Goal: Book appointment/travel/reservation

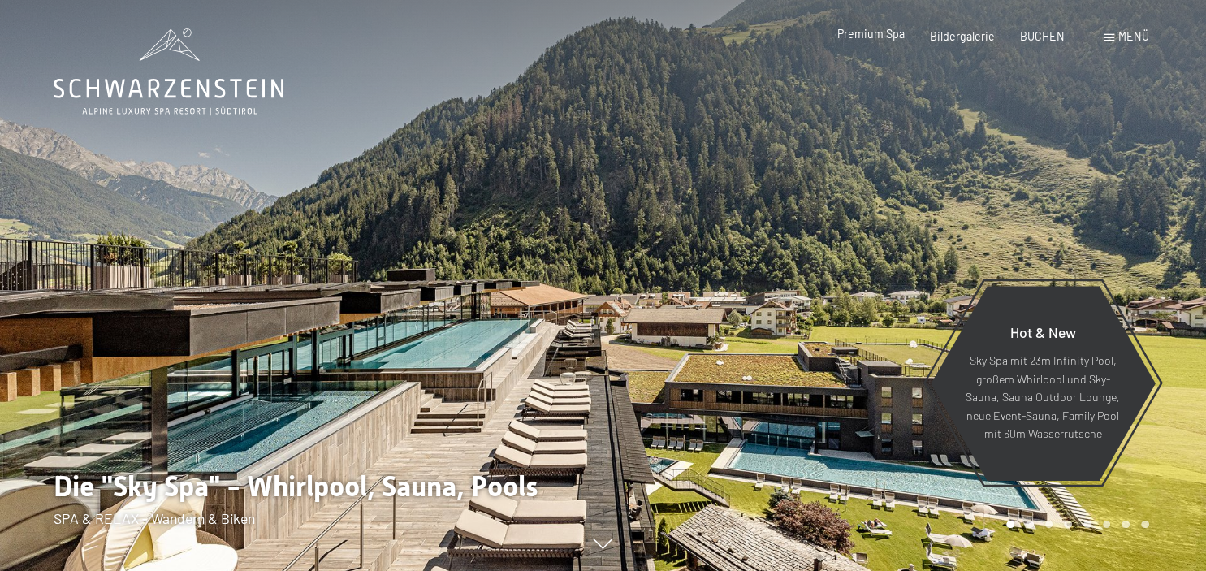
click at [898, 35] on span "Premium Spa" at bounding box center [870, 34] width 67 height 14
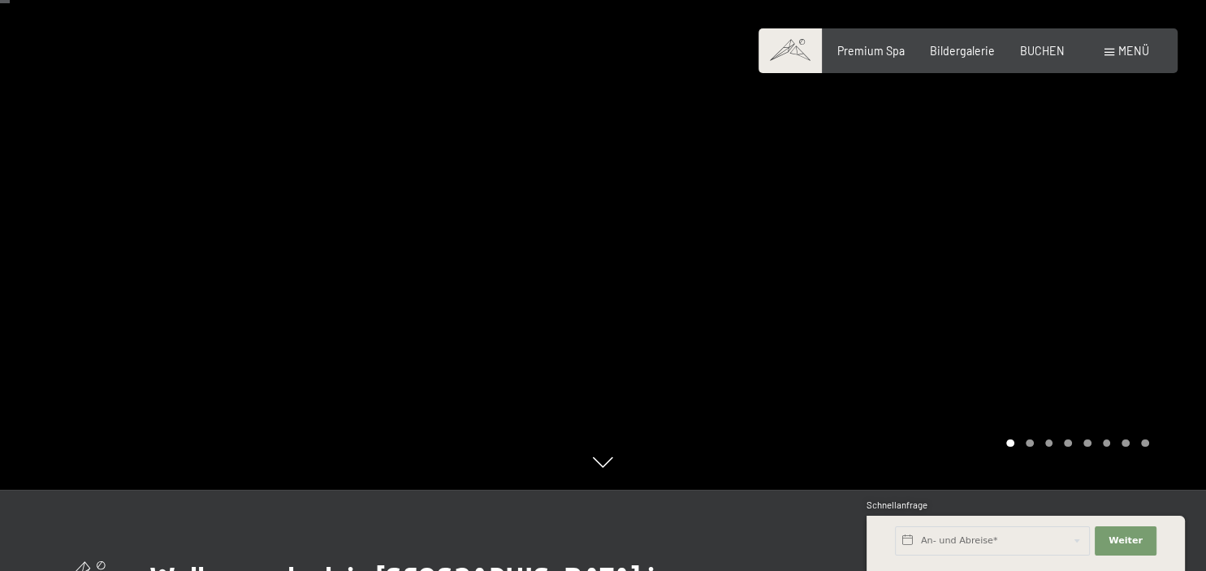
scroll to position [78, 0]
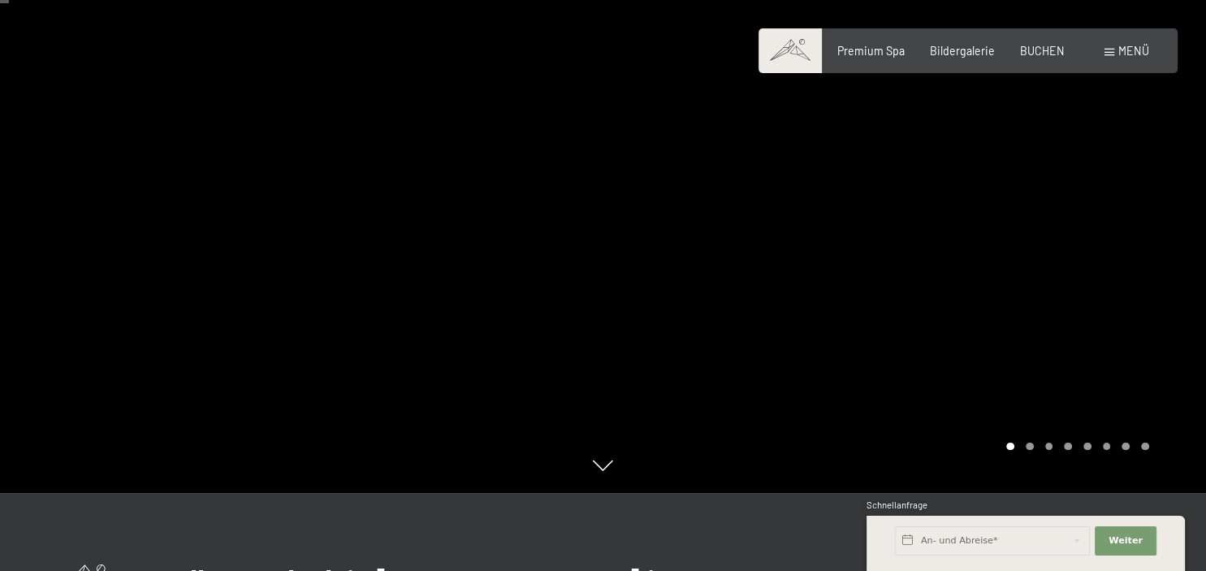
click at [1130, 388] on div at bounding box center [904, 207] width 603 height 571
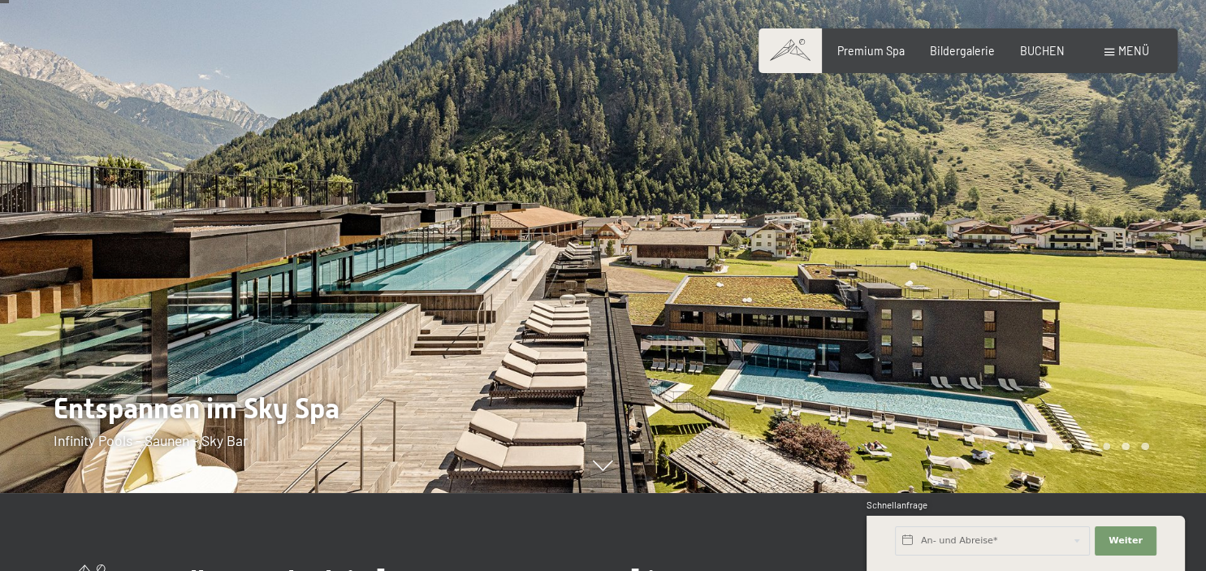
click at [1160, 349] on div at bounding box center [904, 207] width 603 height 571
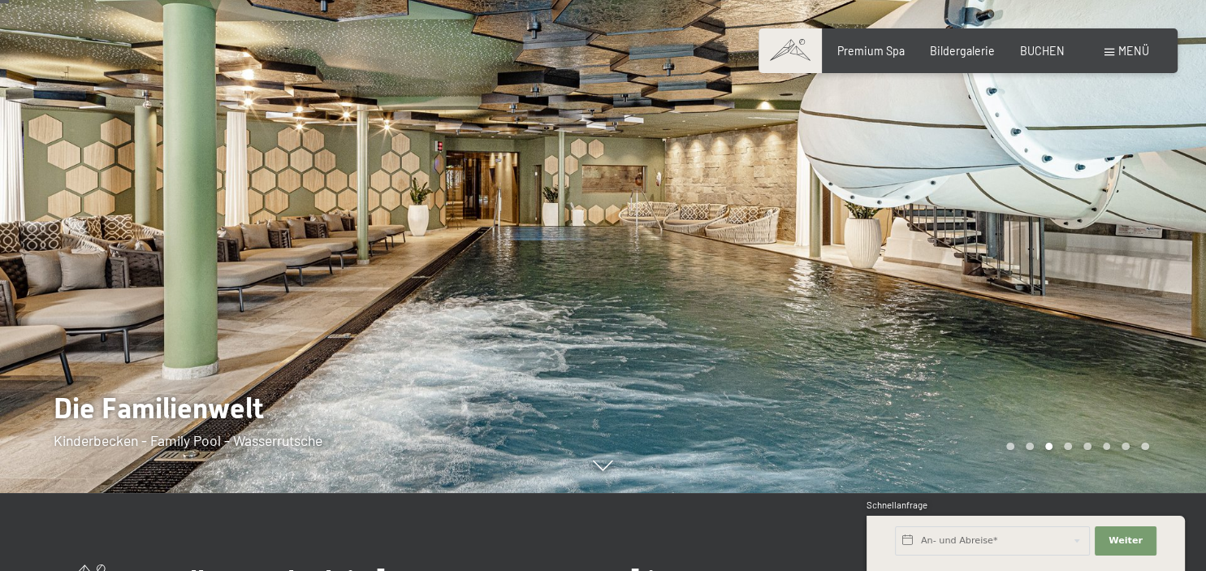
click at [1154, 338] on div at bounding box center [904, 207] width 603 height 571
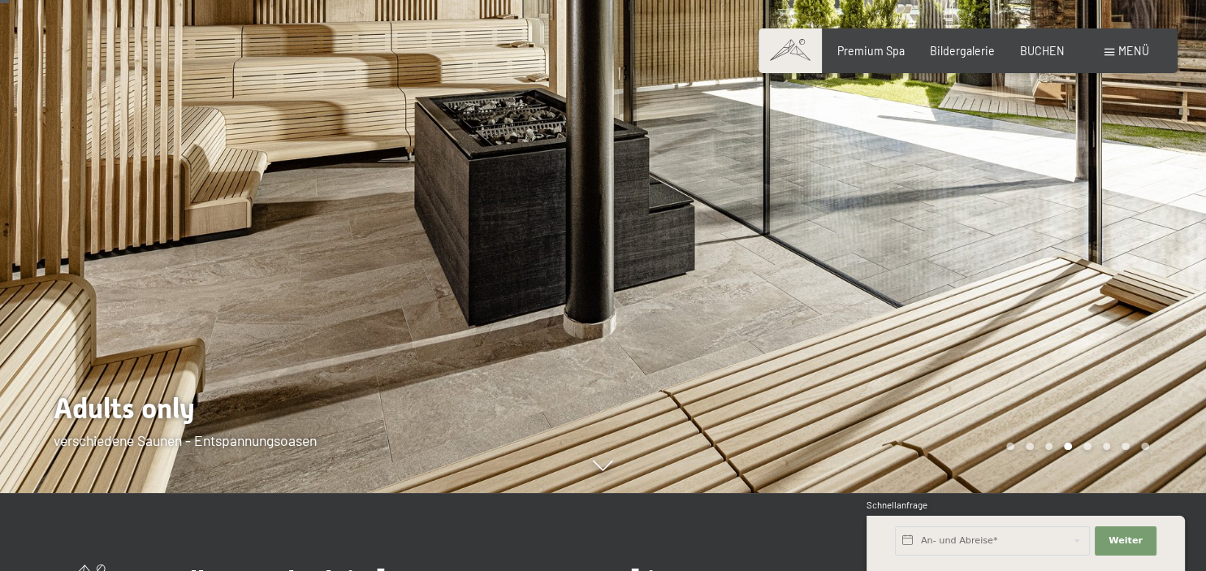
click at [1157, 320] on div at bounding box center [904, 207] width 603 height 571
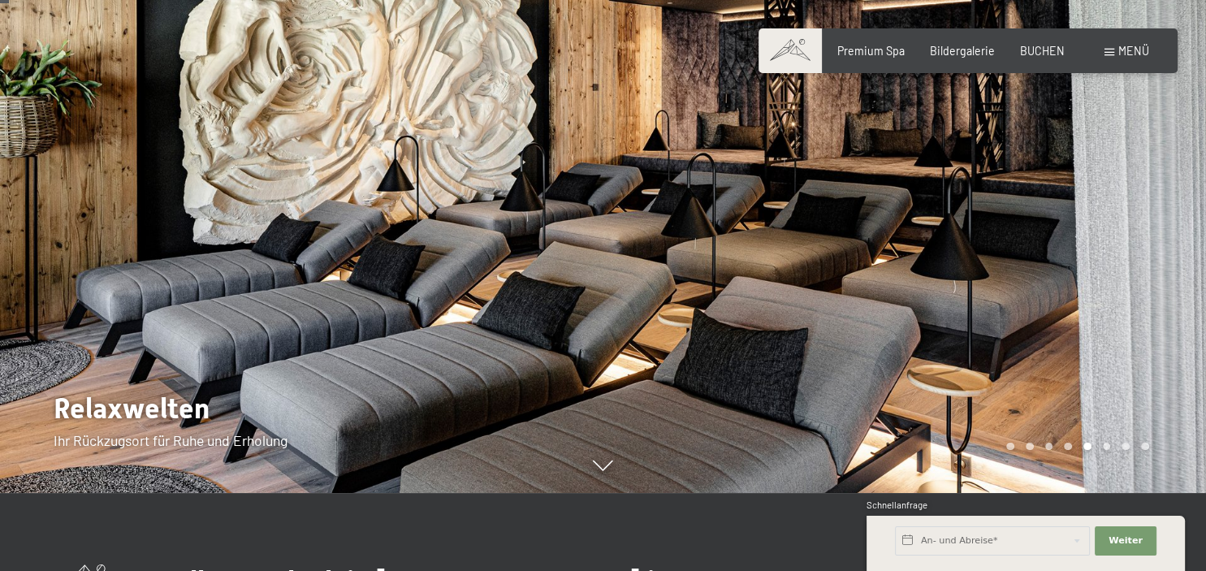
click at [1146, 319] on div at bounding box center [904, 207] width 603 height 571
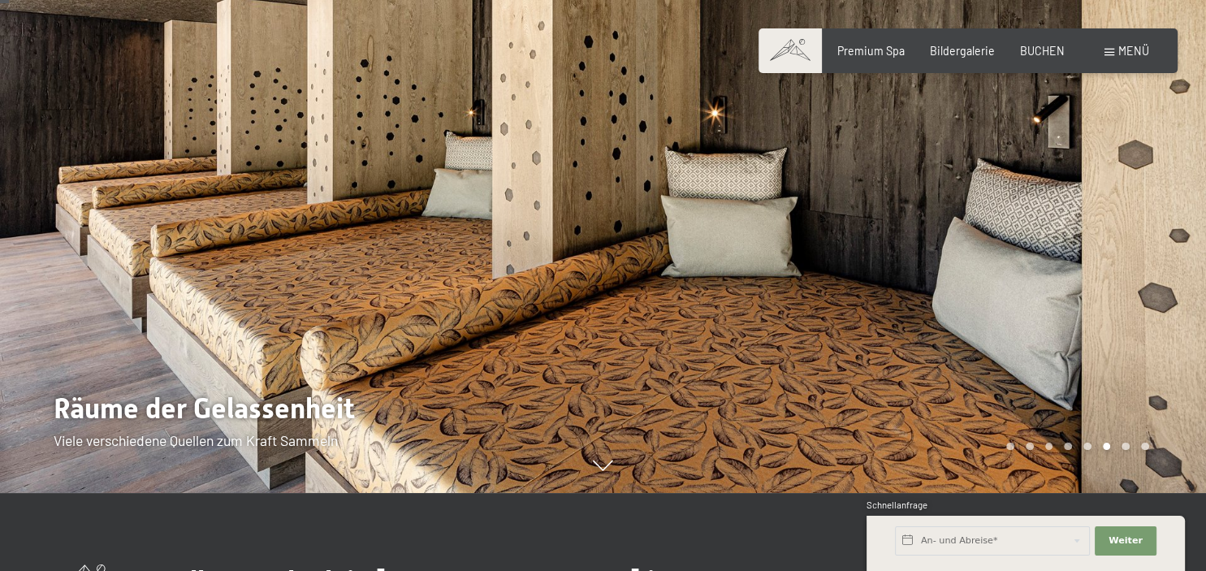
click at [1141, 322] on div at bounding box center [904, 207] width 603 height 571
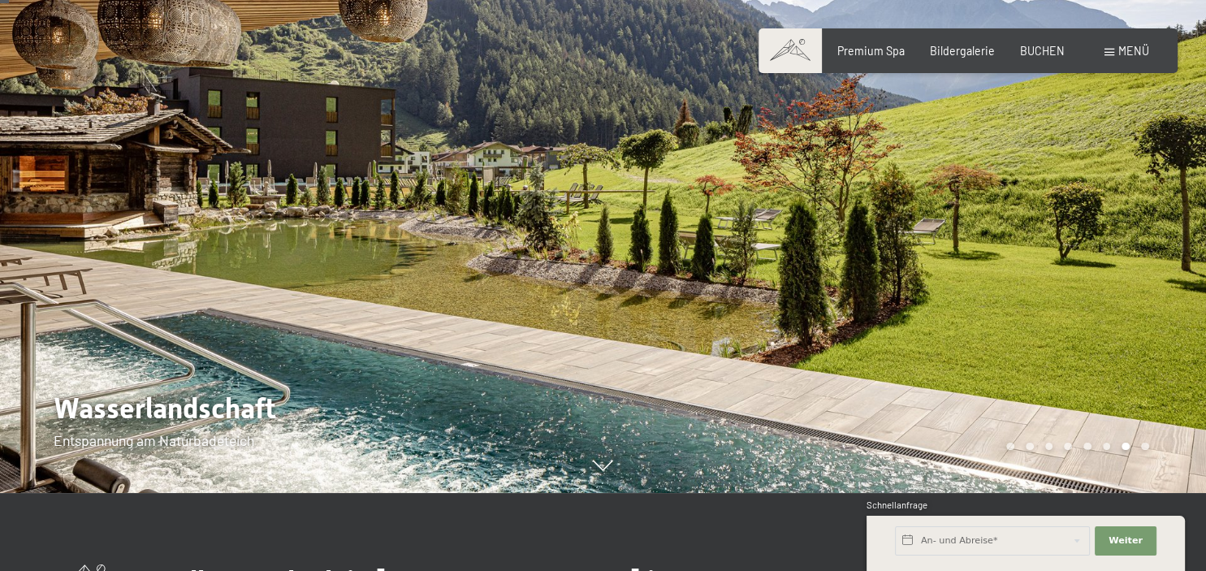
click at [1149, 327] on div at bounding box center [904, 207] width 603 height 571
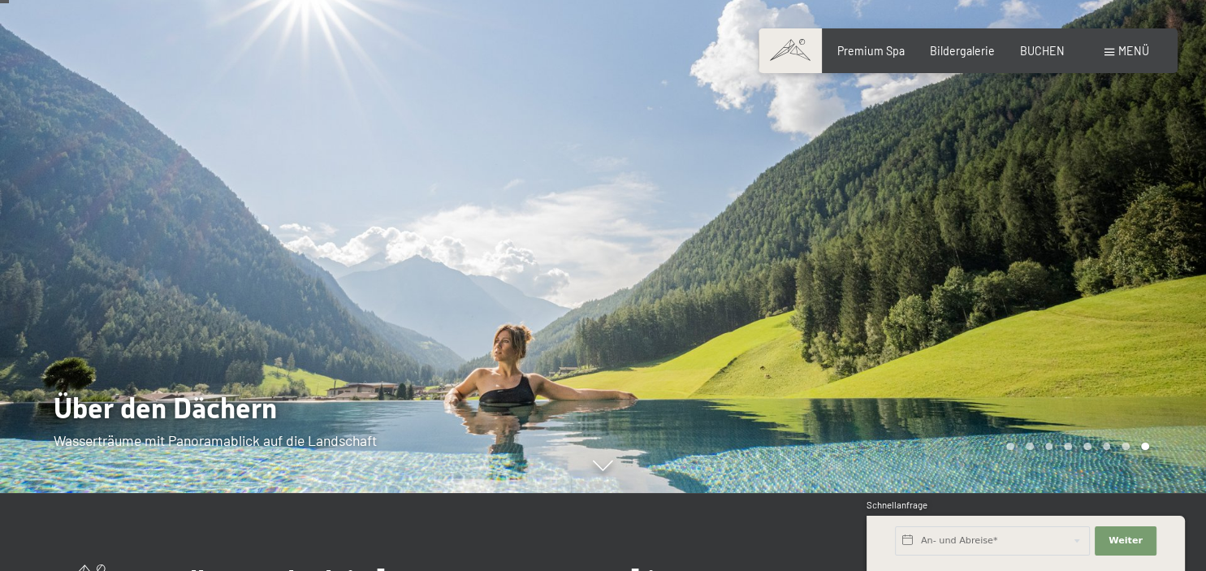
click at [1156, 316] on div at bounding box center [904, 207] width 603 height 571
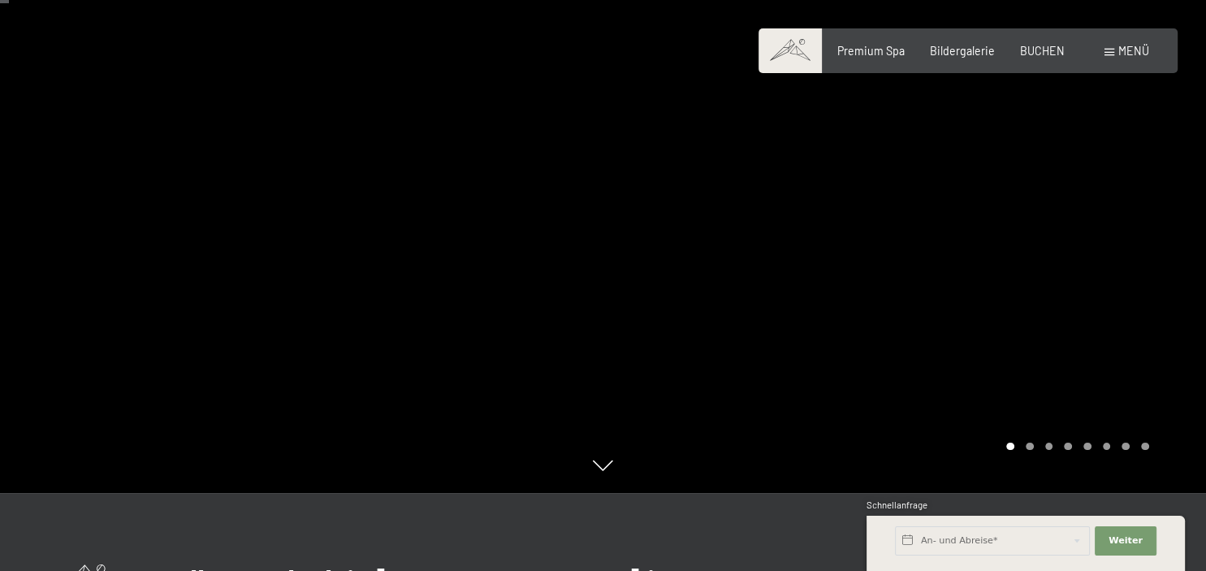
click at [1135, 311] on div at bounding box center [904, 207] width 603 height 571
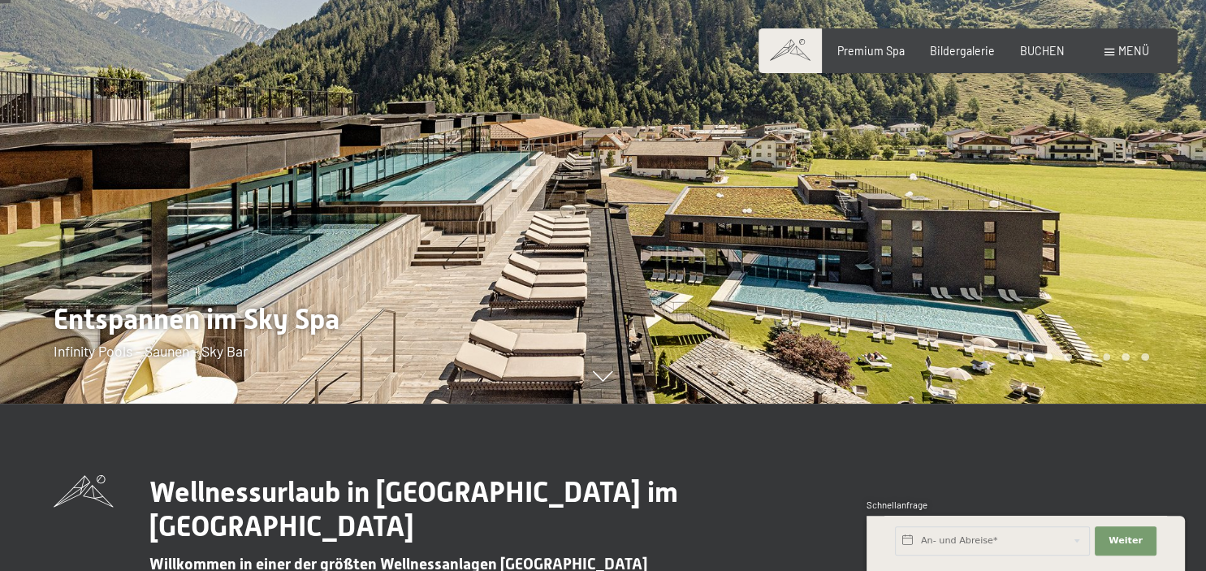
scroll to position [0, 0]
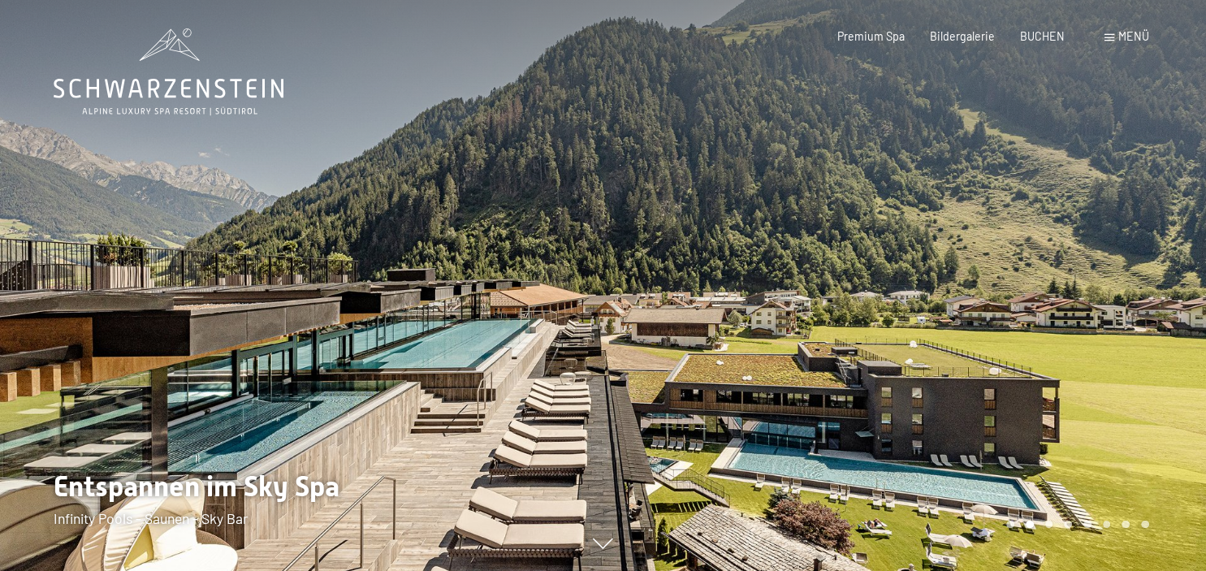
click at [1122, 41] on span "Menü" at bounding box center [1133, 36] width 31 height 14
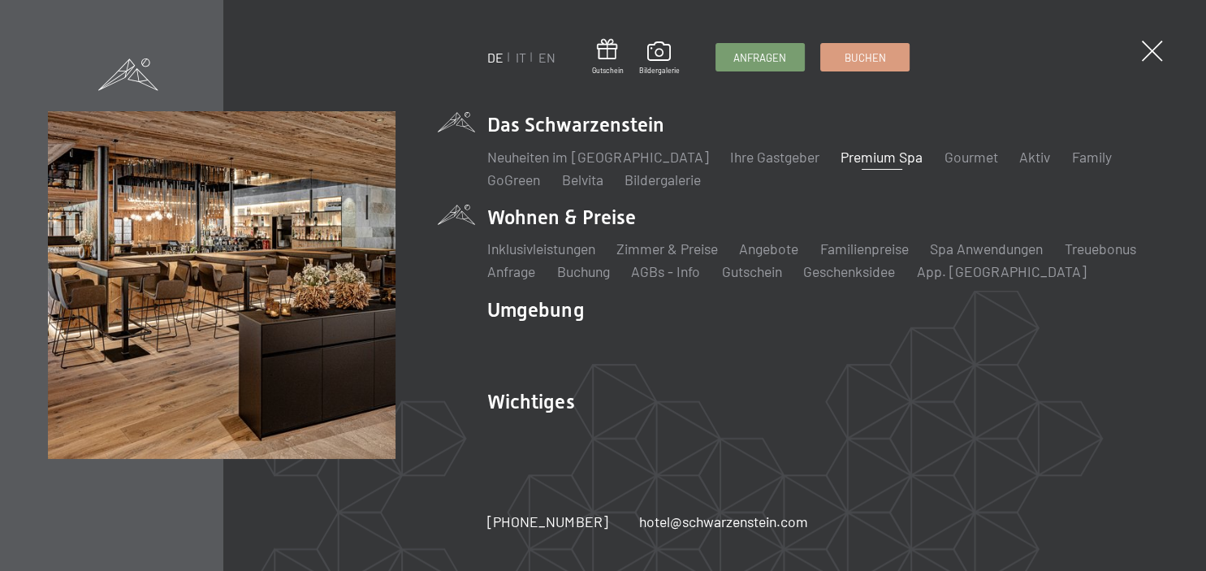
click at [583, 210] on li "Wohnen & Preise Inklusivleistungen Zimmer & Preise Liste Angebote Liste Familie…" at bounding box center [822, 243] width 670 height 78
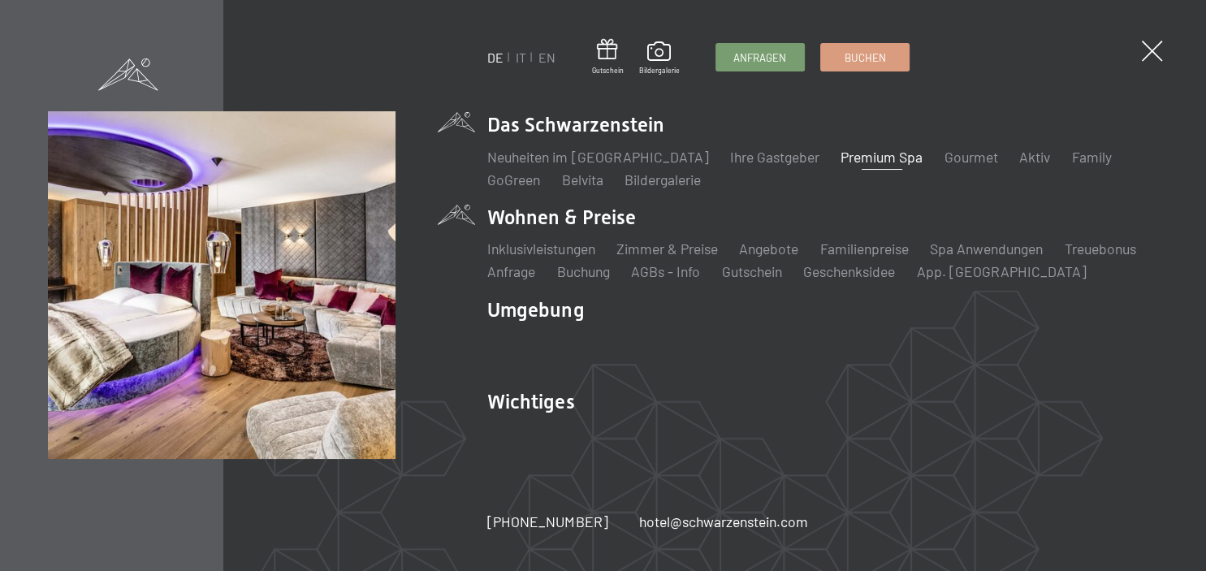
click at [596, 231] on li "Wohnen & Preise Inklusivleistungen Zimmer & Preise Liste Angebote Liste Familie…" at bounding box center [822, 243] width 670 height 78
click at [659, 254] on link "Zimmer & Preise" at bounding box center [667, 249] width 102 height 18
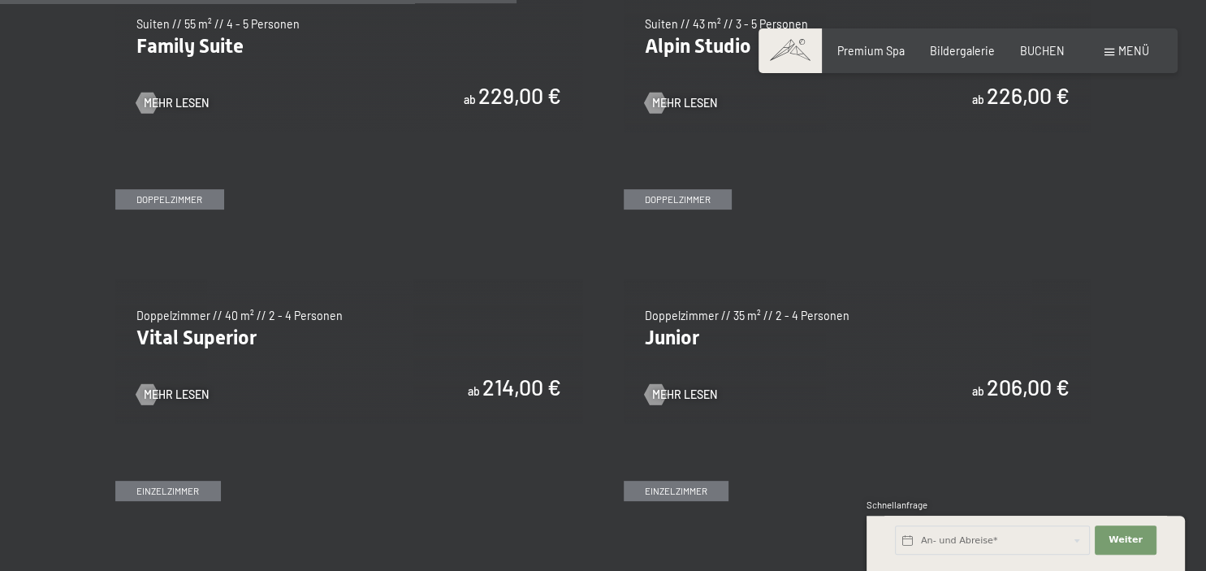
scroll to position [1955, 0]
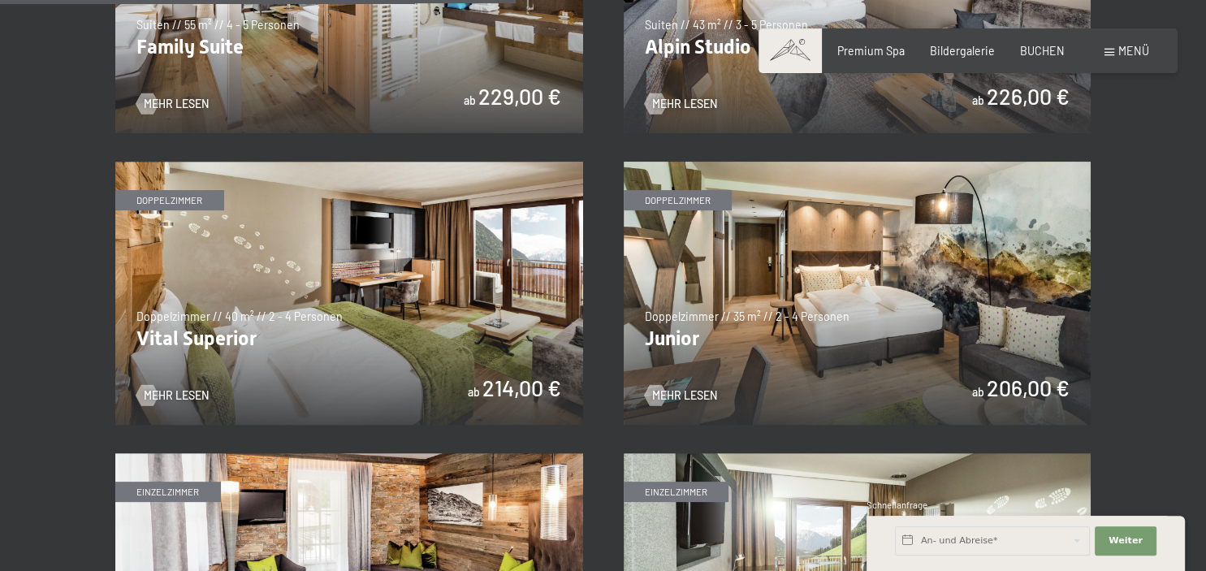
click at [173, 344] on img at bounding box center [349, 293] width 468 height 263
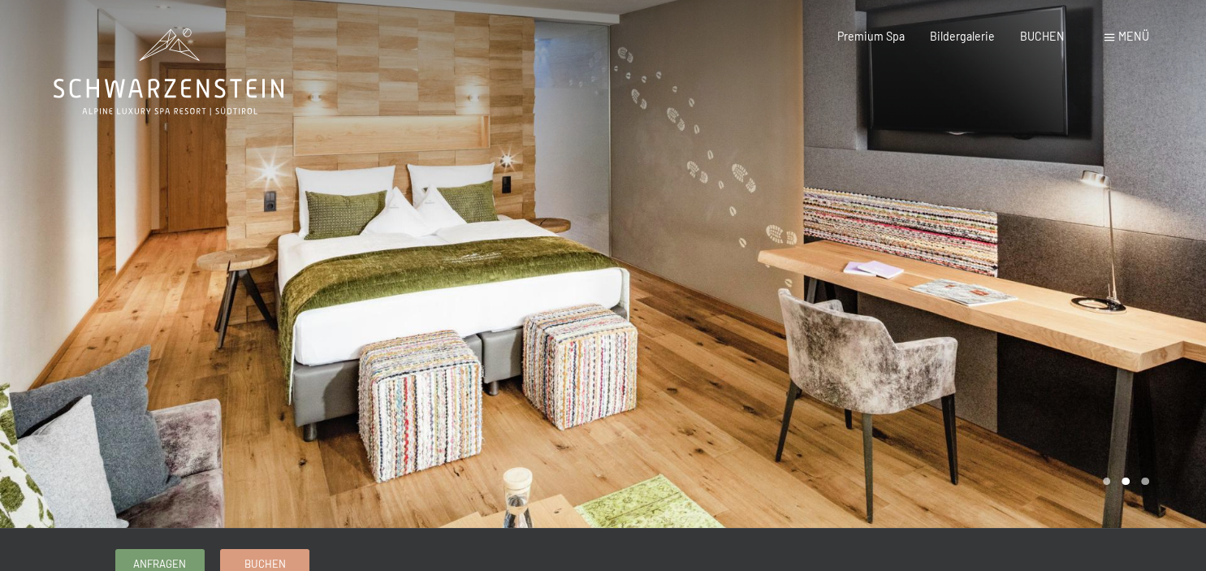
click at [1126, 292] on div at bounding box center [904, 264] width 603 height 528
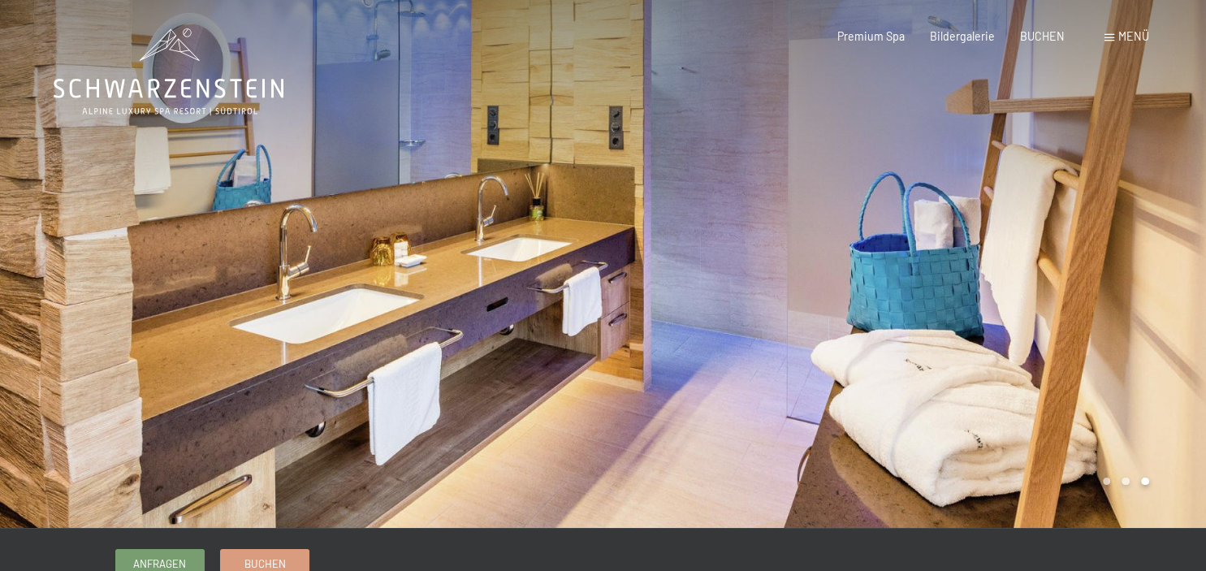
click at [1126, 292] on div at bounding box center [904, 264] width 603 height 528
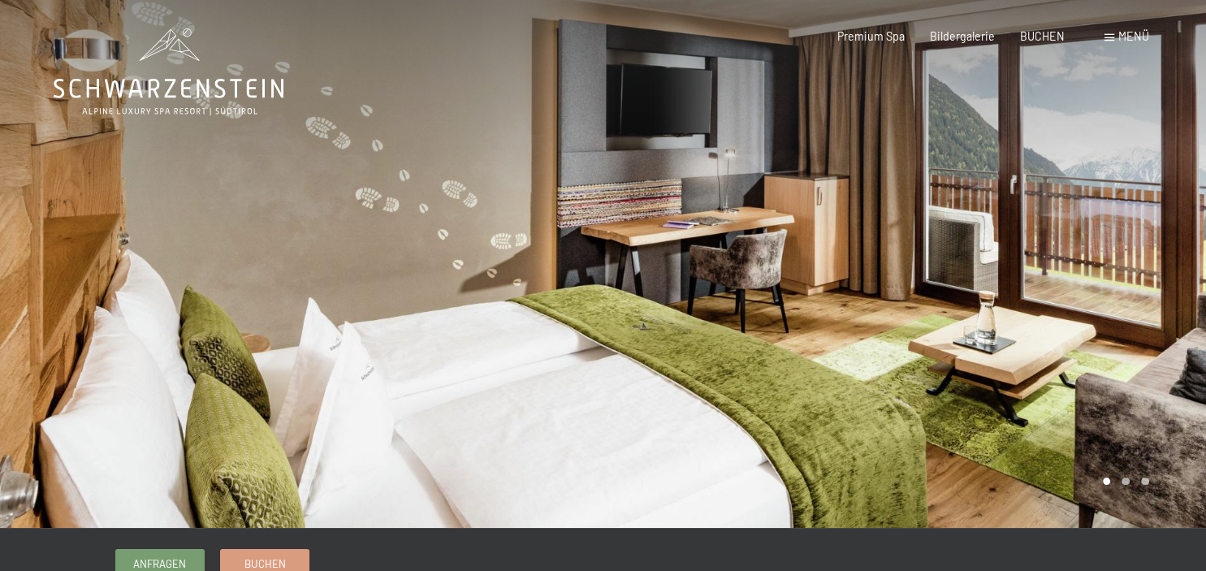
click at [1042, 28] on div "Buchen Anfragen Premium Spa Bildergalerie BUCHEN Menü DE IT EN Gutschein Bilder…" at bounding box center [967, 36] width 361 height 16
click at [1037, 35] on span "BUCHEN" at bounding box center [1042, 34] width 45 height 14
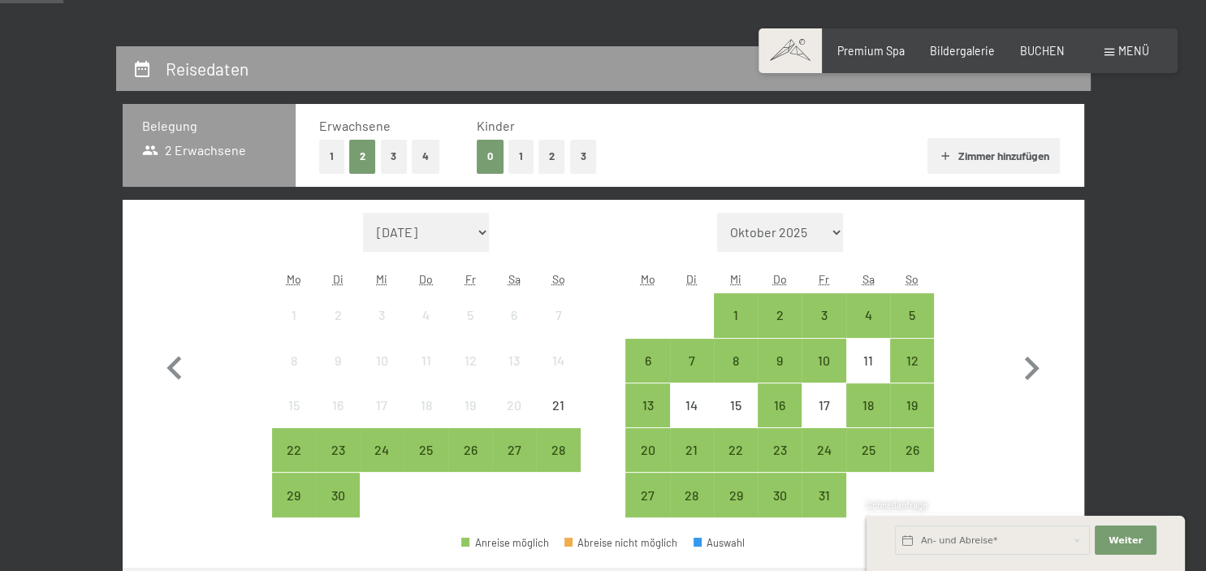
scroll to position [297, 0]
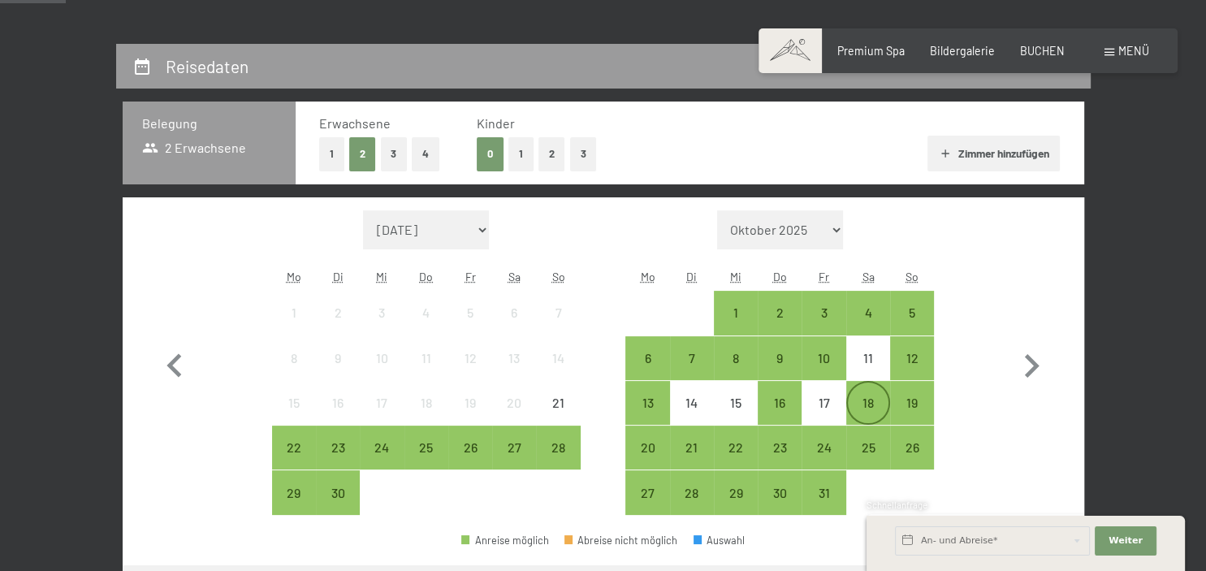
click at [871, 396] on div "18" at bounding box center [868, 416] width 41 height 41
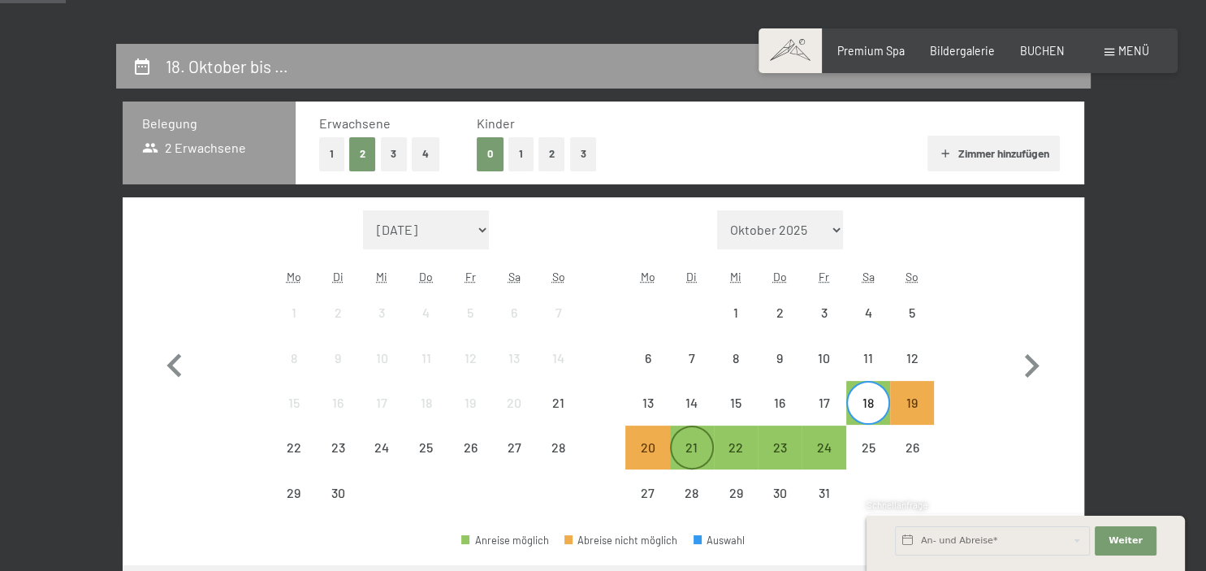
click at [698, 442] on div "21" at bounding box center [692, 461] width 41 height 41
